Goal: Task Accomplishment & Management: Manage account settings

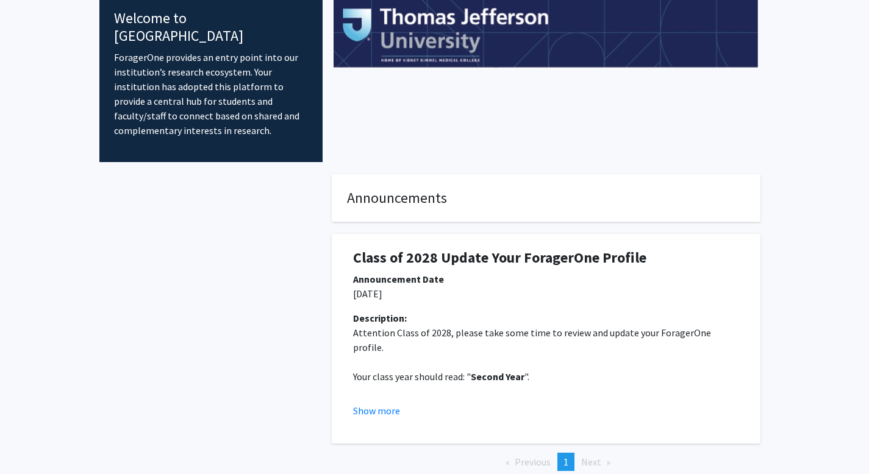
scroll to position [73, 0]
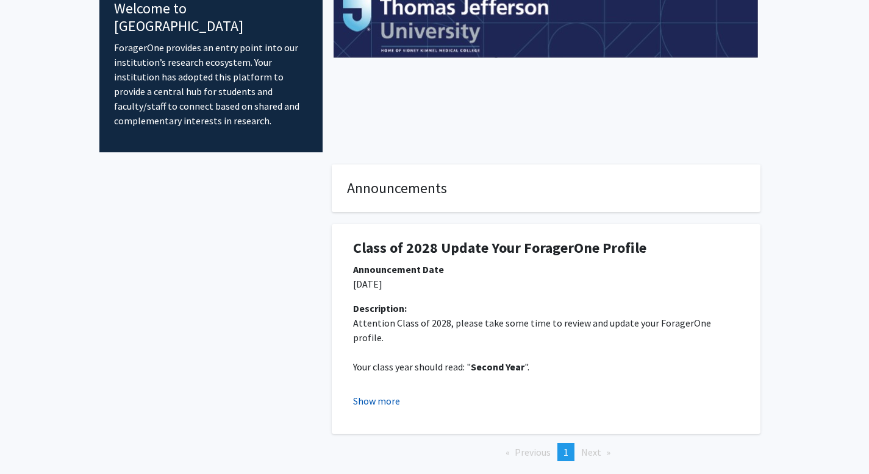
click at [386, 394] on button "Show more" at bounding box center [376, 401] width 47 height 15
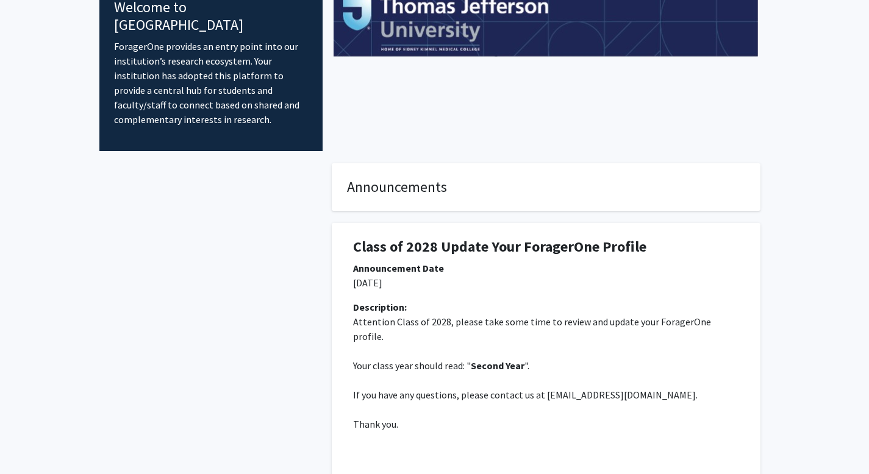
scroll to position [0, 0]
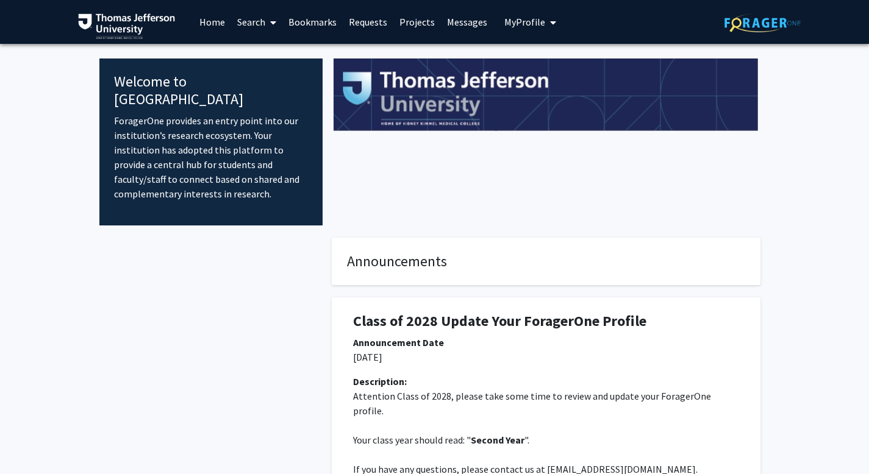
click at [520, 20] on span "My Profile" at bounding box center [524, 22] width 41 height 12
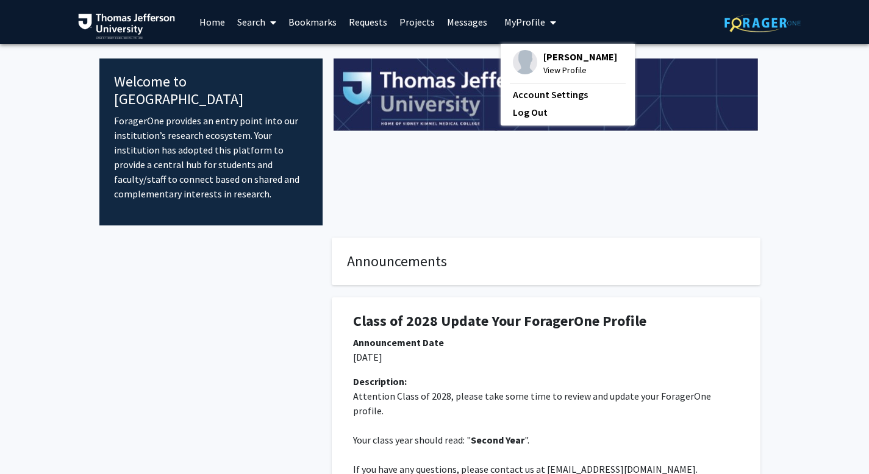
click at [559, 65] on span "View Profile" at bounding box center [580, 69] width 74 height 13
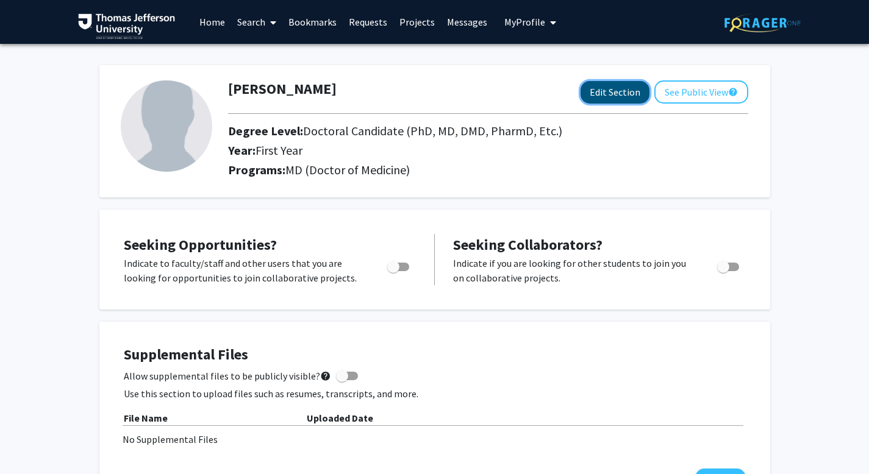
click at [603, 90] on button "Edit Section" at bounding box center [614, 92] width 69 height 23
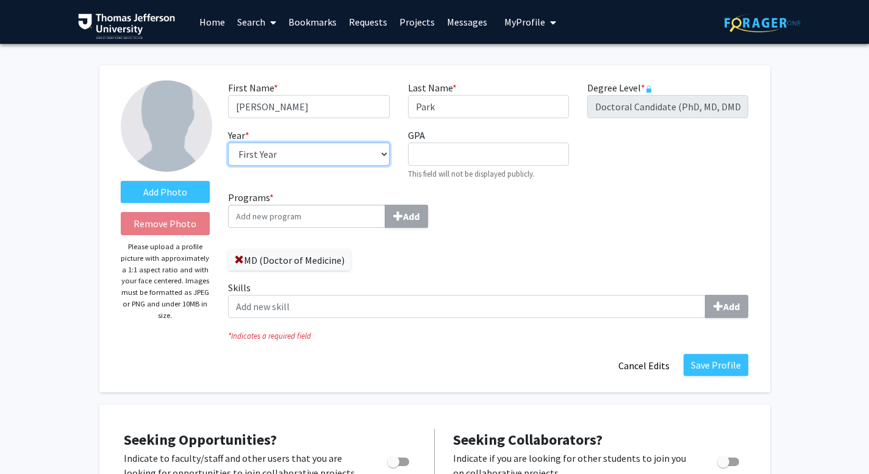
click at [326, 150] on select "--- First Year Second Year Third Year Fourth Year Fifth Year Sixth Year Seventh…" at bounding box center [308, 154] width 161 height 23
select select "second_year"
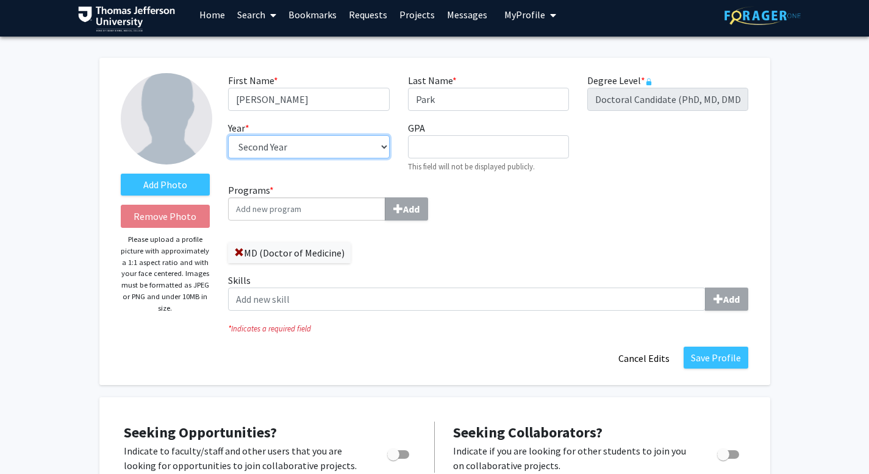
scroll to position [7, 0]
click at [725, 356] on button "Save Profile" at bounding box center [715, 358] width 65 height 22
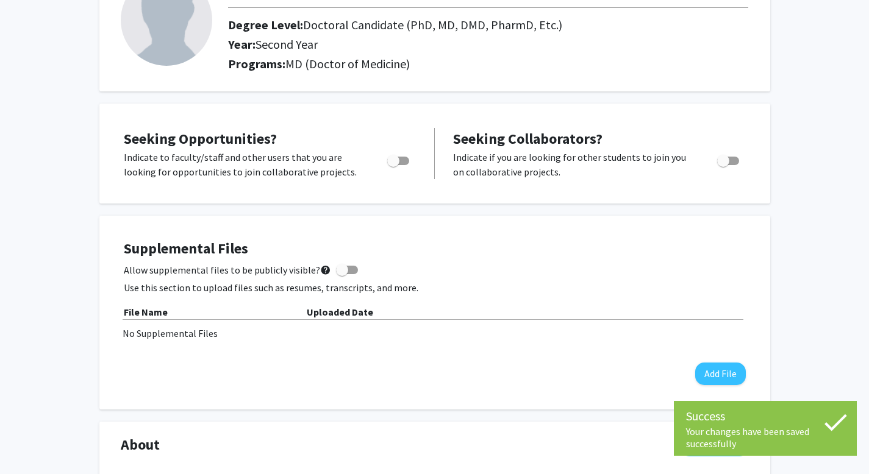
scroll to position [0, 0]
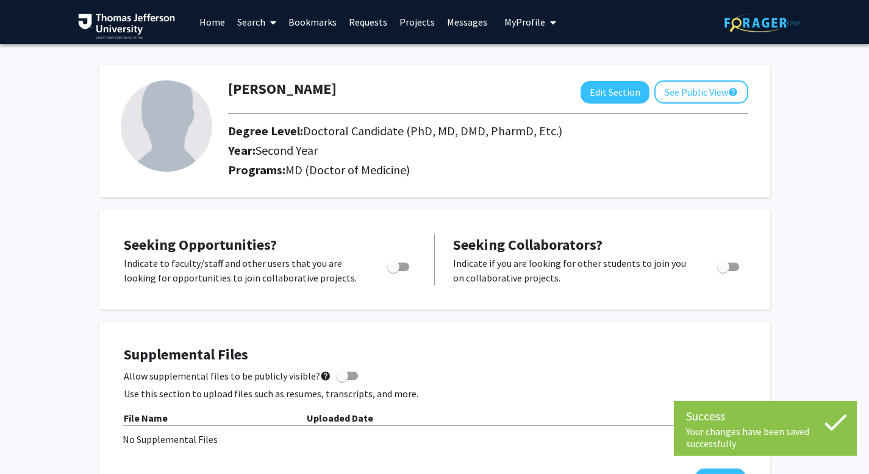
click at [266, 18] on span at bounding box center [270, 22] width 11 height 43
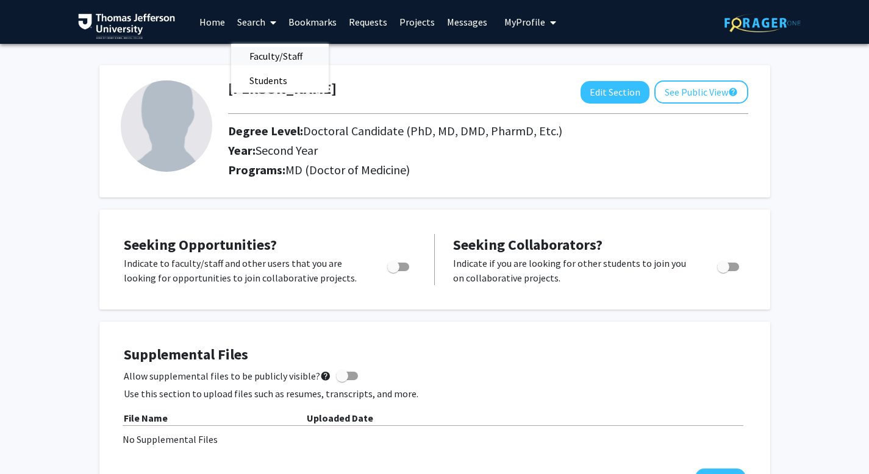
click at [271, 52] on span "Faculty/Staff" at bounding box center [276, 56] width 90 height 24
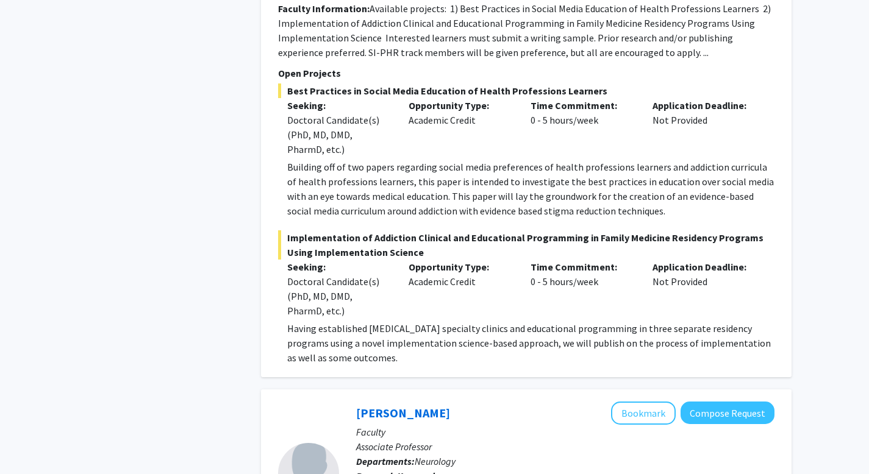
scroll to position [3592, 0]
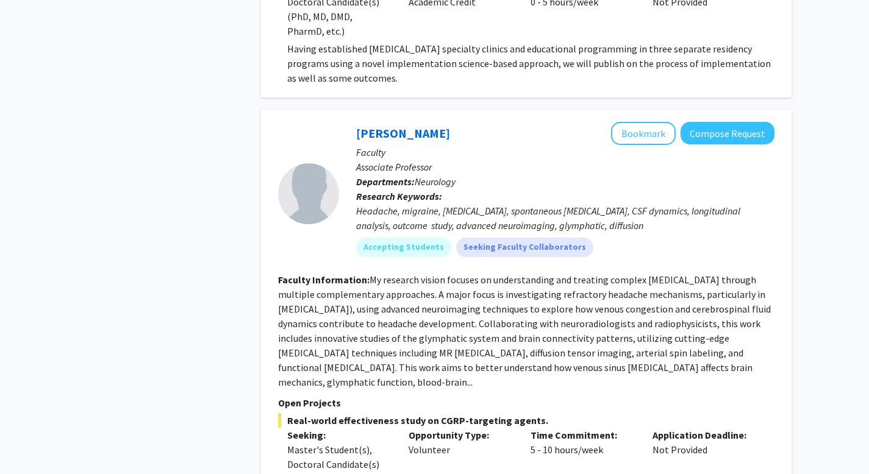
click at [848, 165] on div "Refine By Collaboration Status: Collaboration Status All Faculty/Staff Collabor…" at bounding box center [434, 228] width 869 height 7553
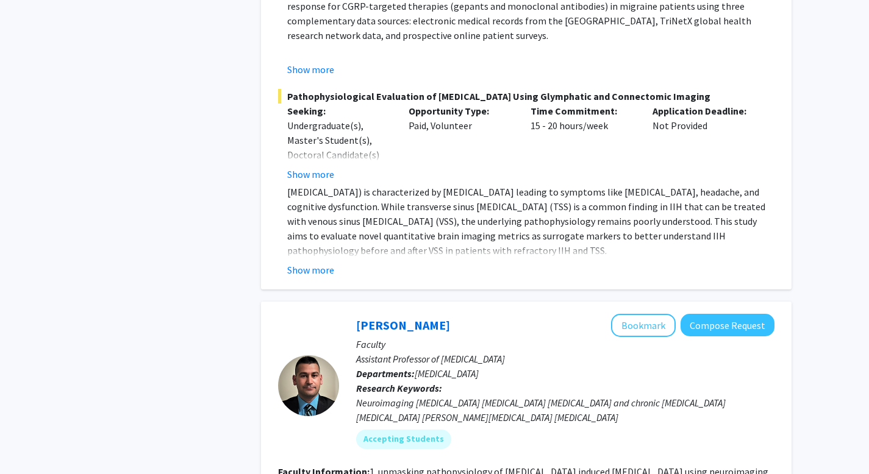
scroll to position [4120, 0]
